Goal: Task Accomplishment & Management: Use online tool/utility

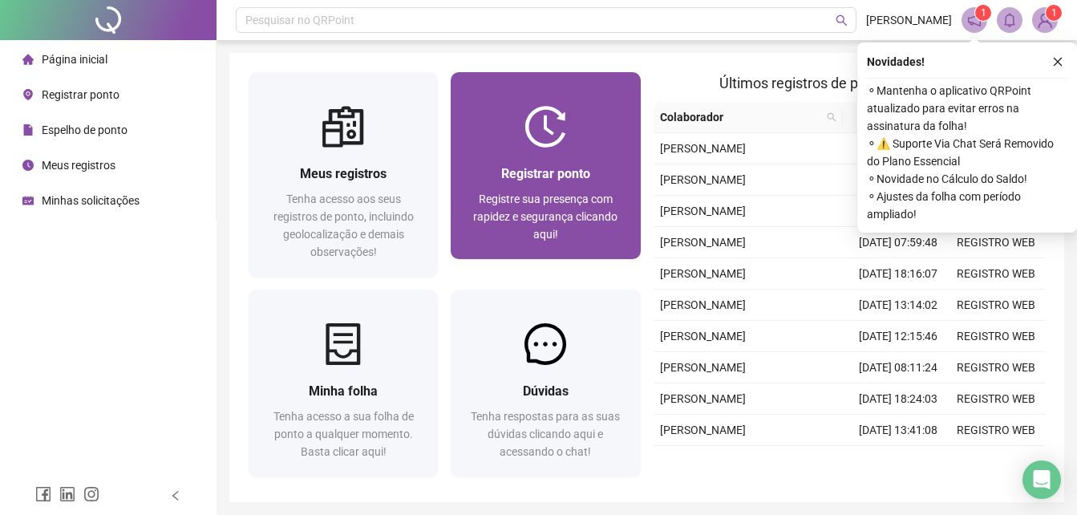
click at [557, 229] on span "Registre sua presença com rapidez e segurança clicando aqui!" at bounding box center [545, 217] width 144 height 48
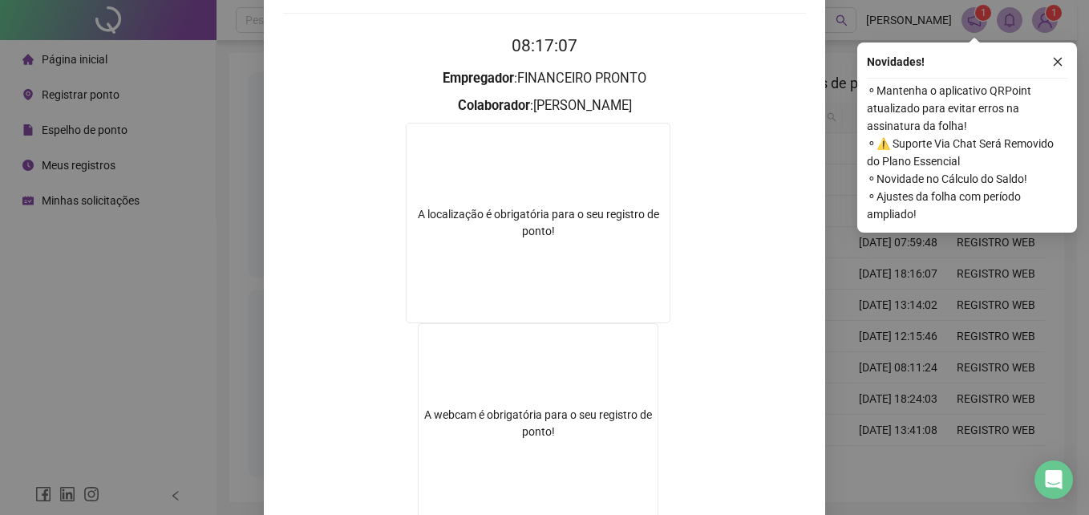
scroll to position [241, 0]
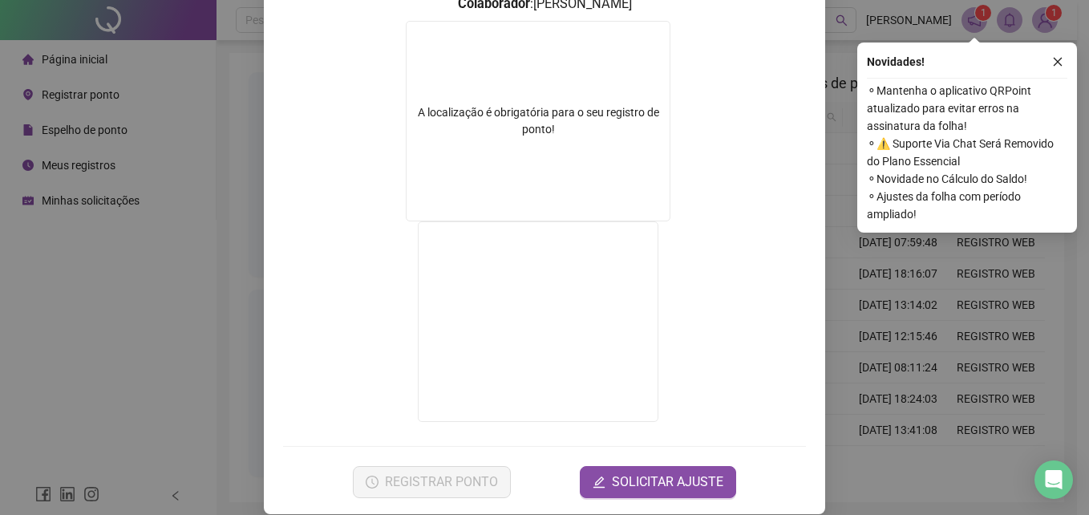
click at [850, 341] on div "Registro de ponto web 08:17:23 Empregador : FINANCEIRO PRONTO Colaborador : [PE…" at bounding box center [544, 257] width 1089 height 515
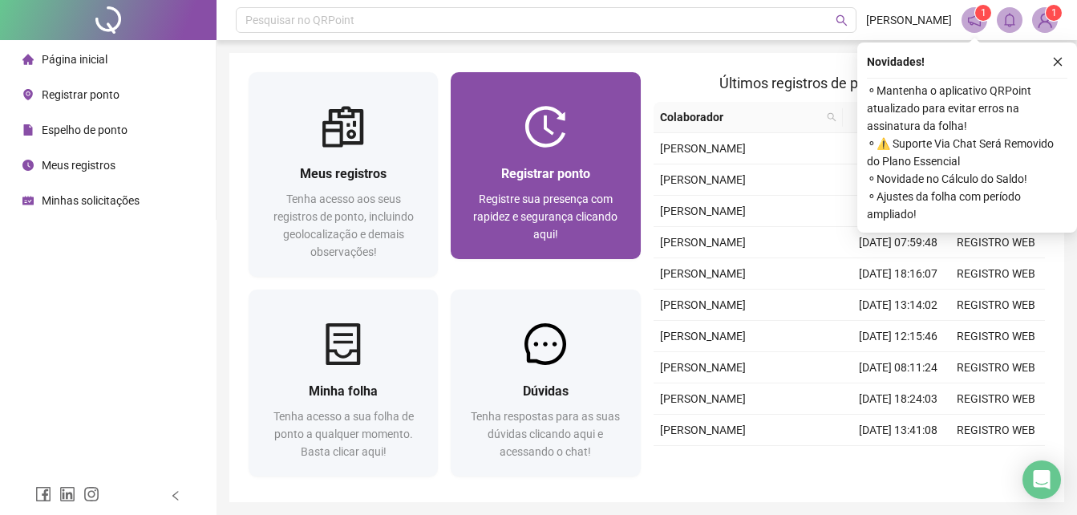
click at [533, 182] on div "Registrar ponto" at bounding box center [545, 174] width 151 height 20
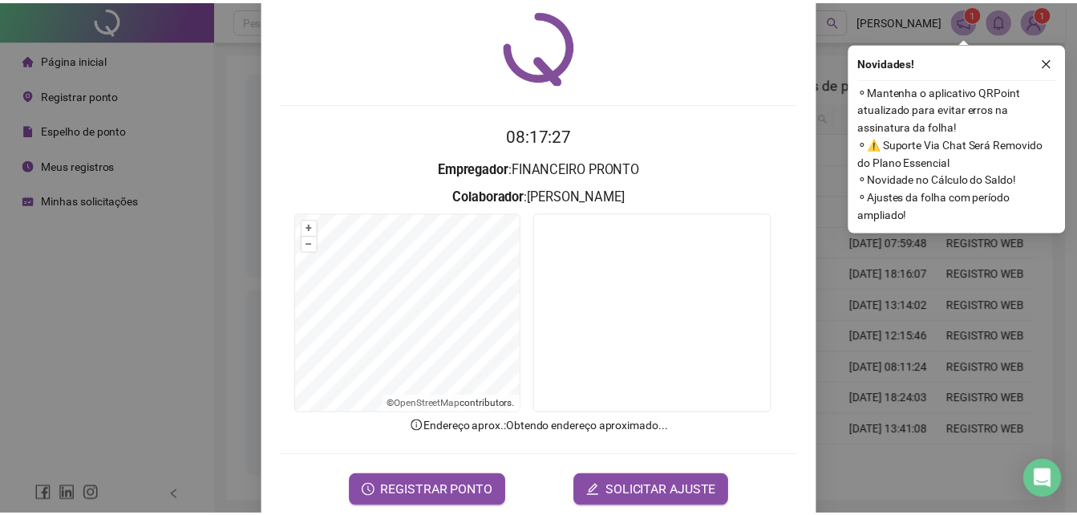
scroll to position [76, 0]
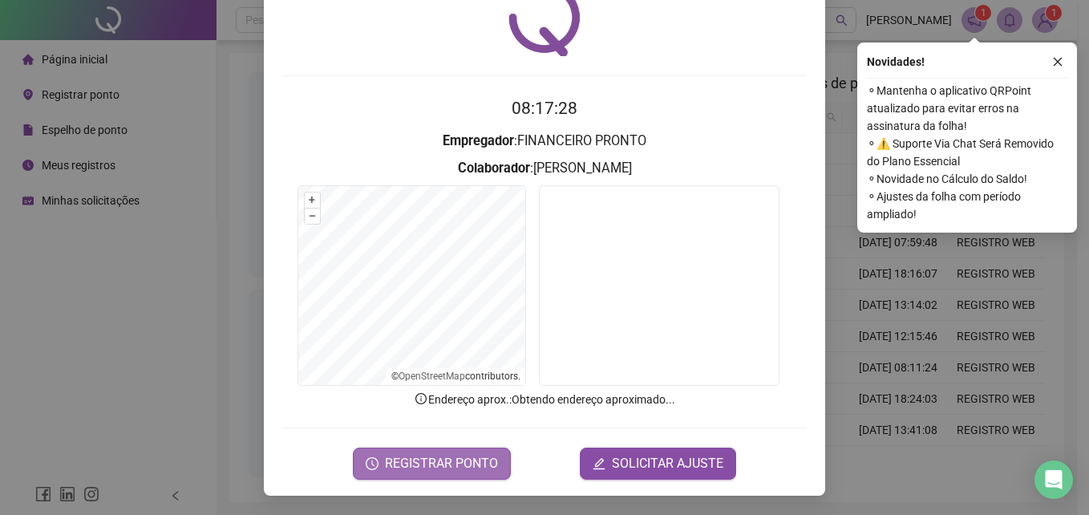
click at [472, 463] on span "REGISTRAR PONTO" at bounding box center [441, 463] width 113 height 19
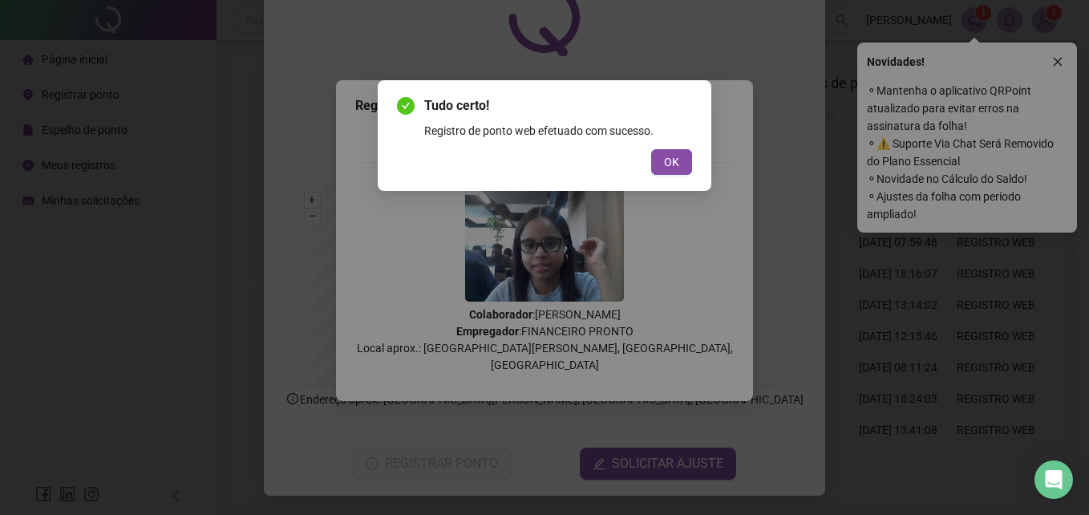
click at [675, 177] on div "Tudo certo! Registro de ponto web efetuado com sucesso. OK" at bounding box center [545, 135] width 334 height 111
click at [671, 166] on span "OK" at bounding box center [671, 162] width 15 height 18
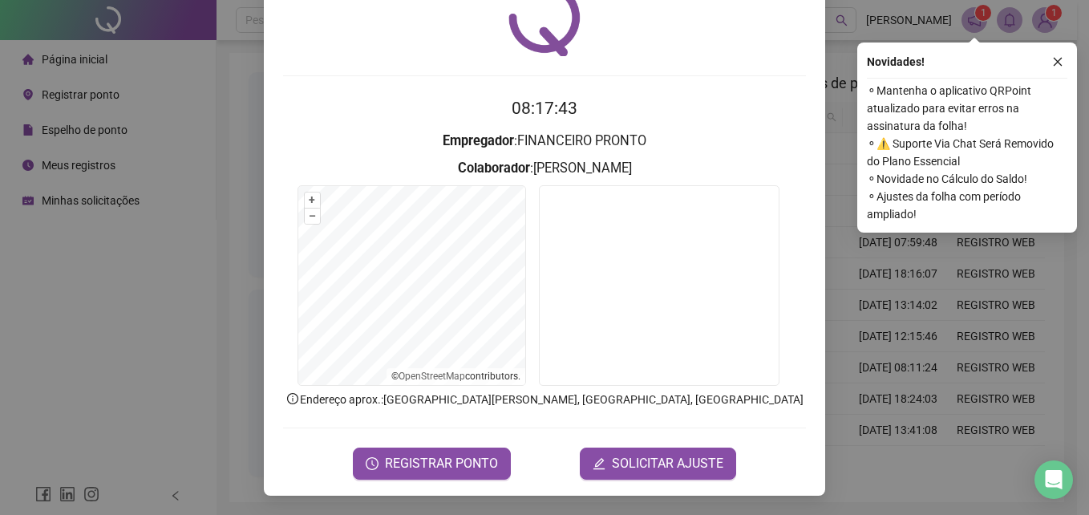
click at [862, 378] on div "Registro de ponto web 08:17:43 Empregador : FINANCEIRO PRONTO Colaborador : [PE…" at bounding box center [544, 257] width 1089 height 515
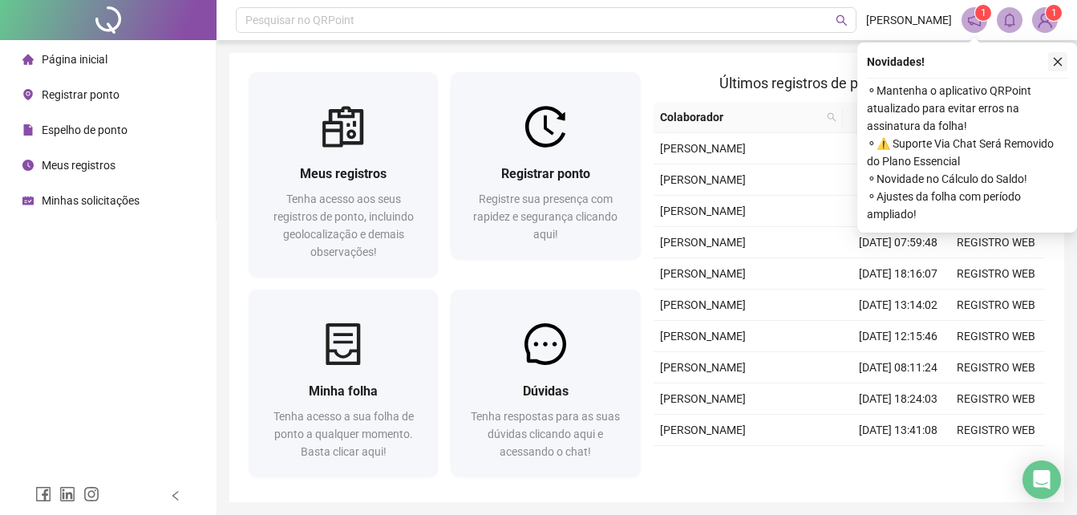
click at [1055, 60] on icon "close" at bounding box center [1057, 61] width 11 height 11
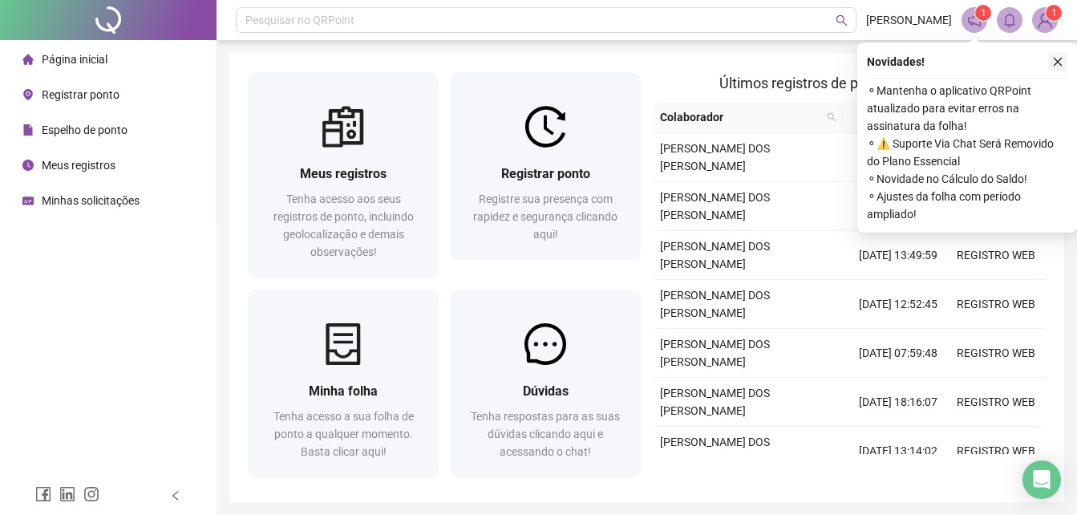
click at [1060, 63] on icon "close" at bounding box center [1057, 61] width 11 height 11
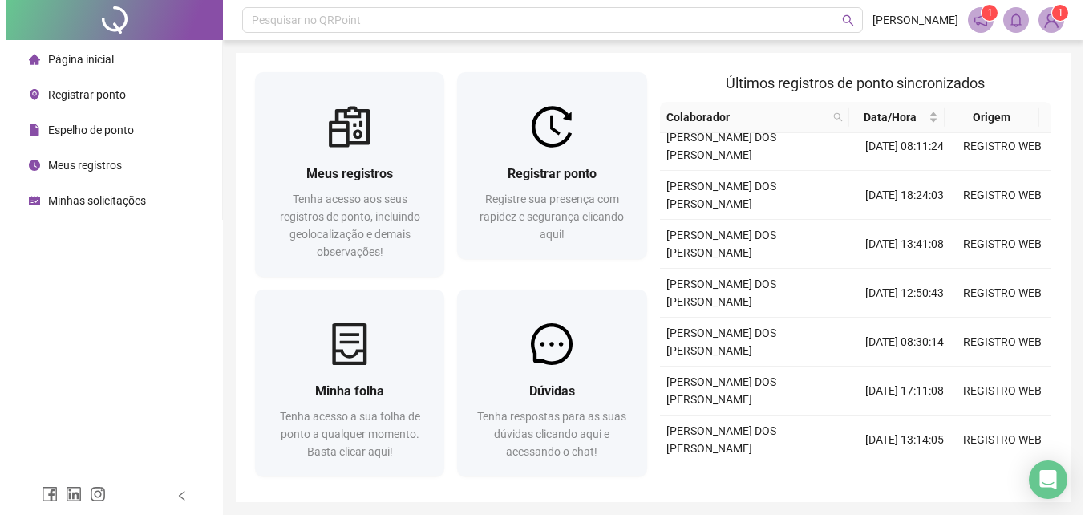
scroll to position [413, 0]
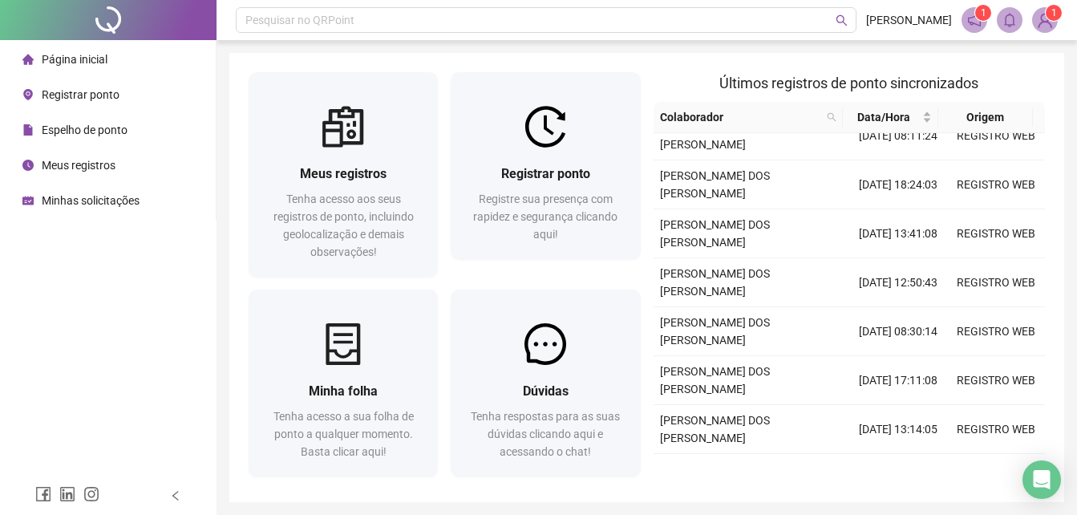
click at [1049, 21] on img at bounding box center [1045, 20] width 24 height 24
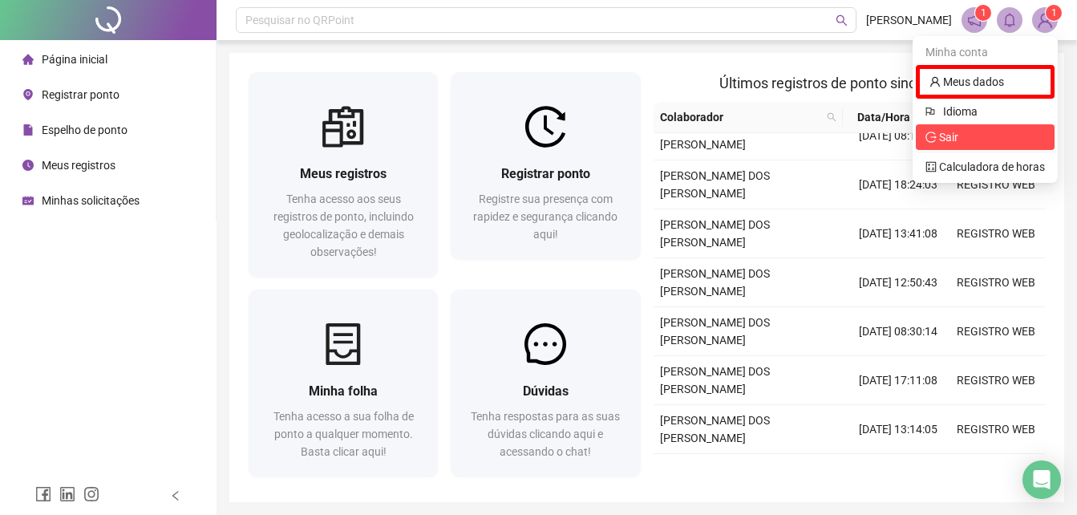
click at [987, 132] on span "Sair" at bounding box center [986, 137] width 120 height 18
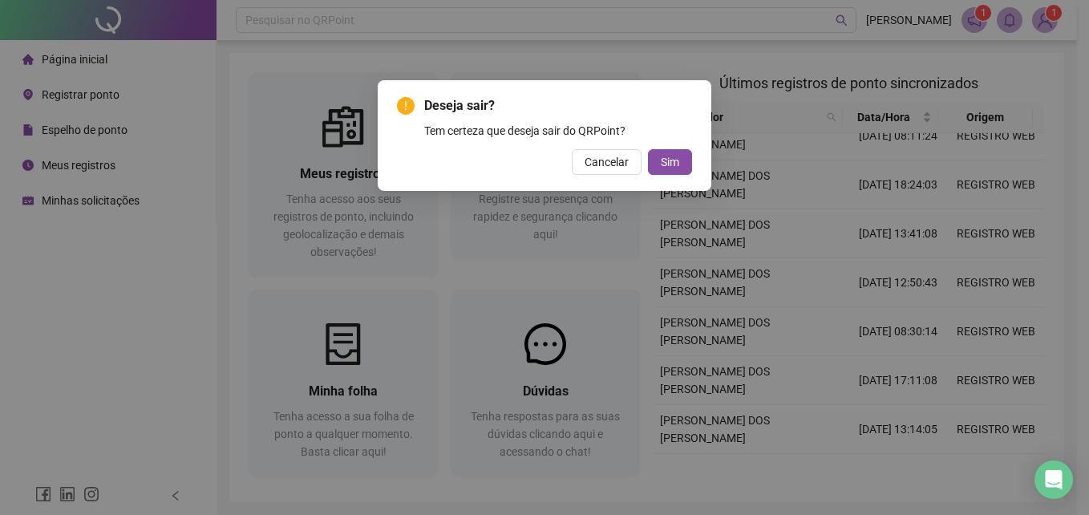
click at [701, 164] on div "Deseja sair? Tem certeza que deseja sair do QRPoint? Cancelar Sim" at bounding box center [545, 135] width 334 height 111
click at [670, 156] on span "Sim" at bounding box center [670, 162] width 18 height 18
